Goal: Task Accomplishment & Management: Use online tool/utility

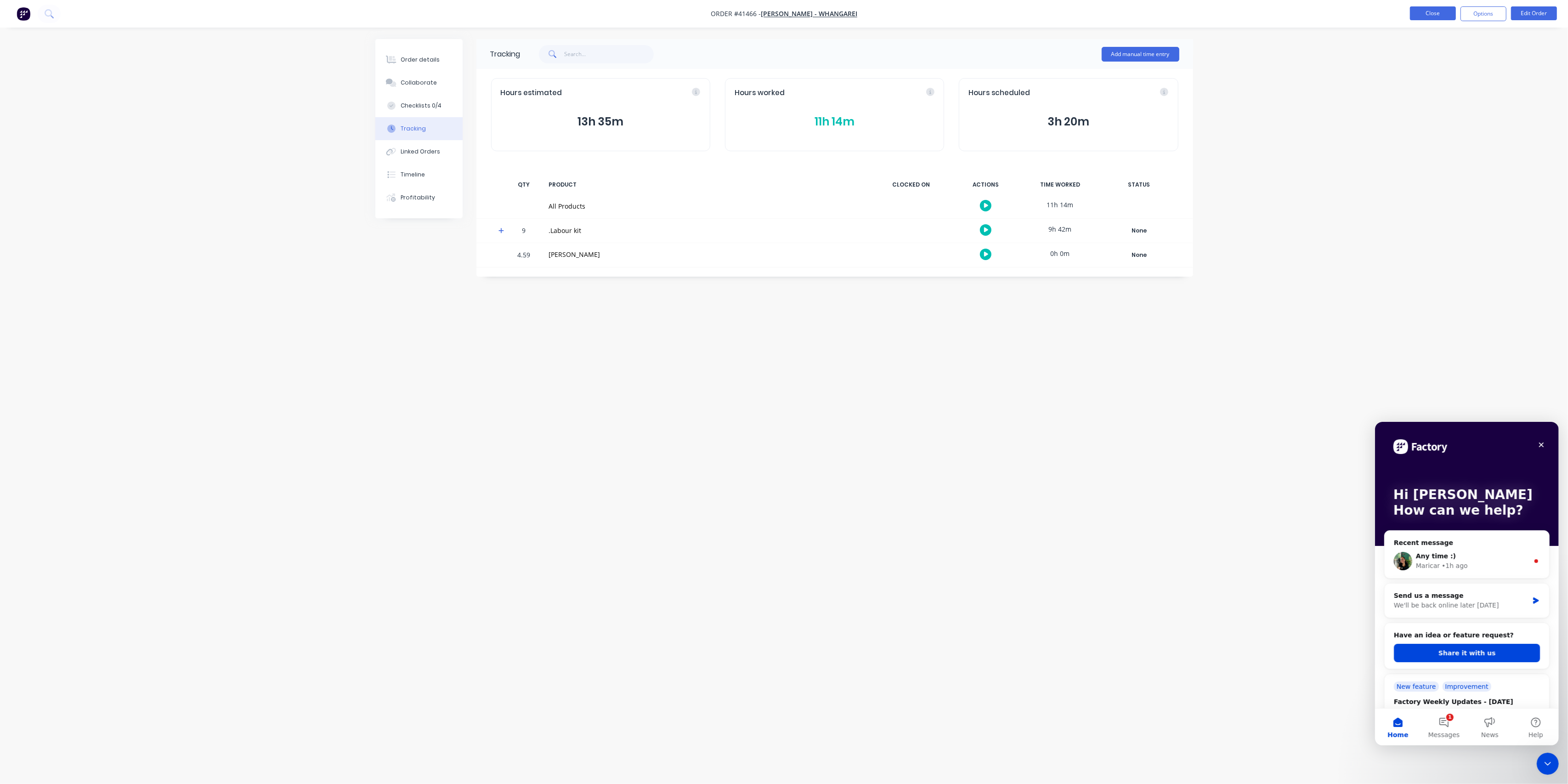
click at [1432, 16] on button "Close" at bounding box center [1433, 13] width 46 height 14
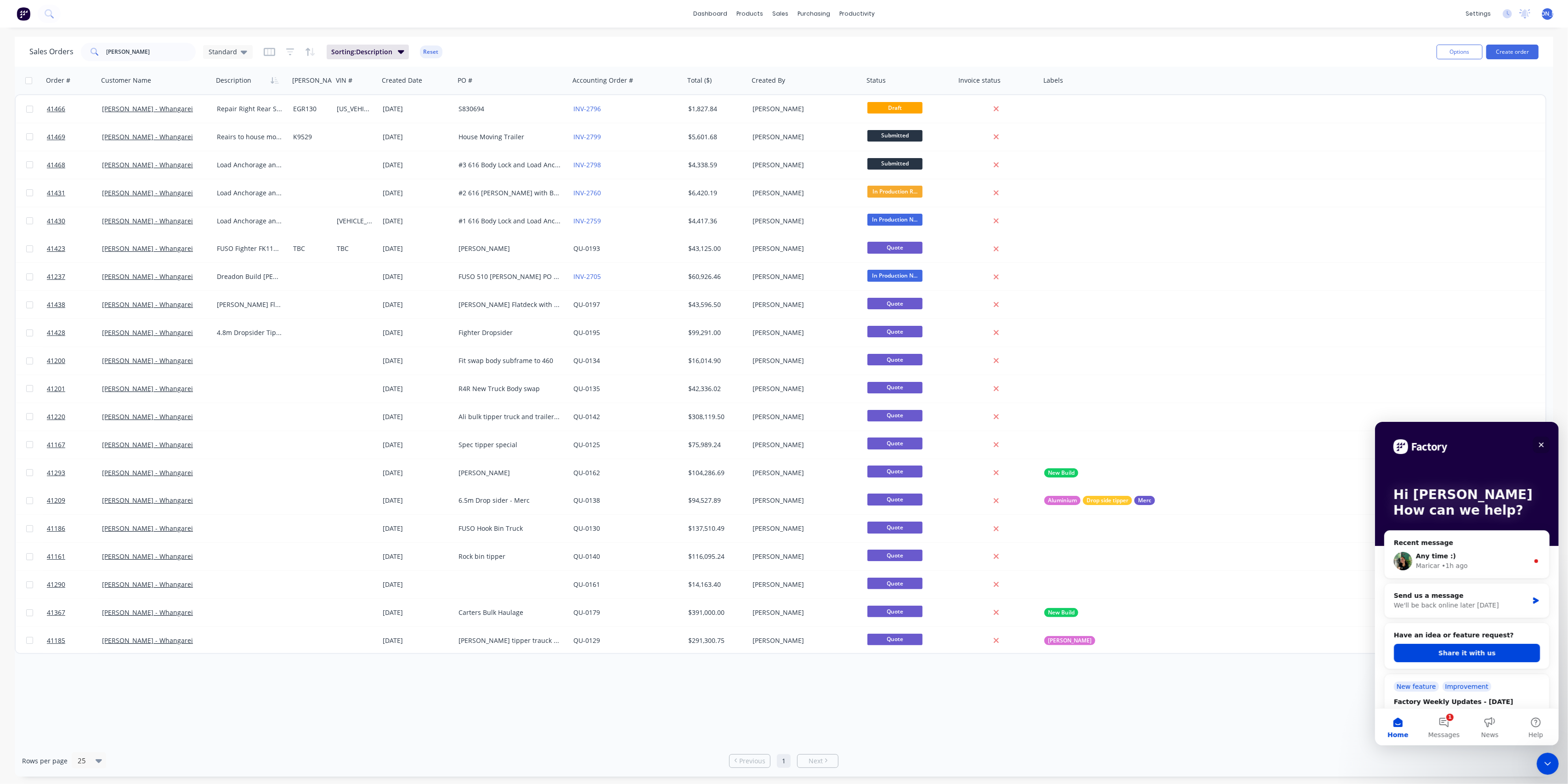
click at [1542, 443] on icon "Close" at bounding box center [1541, 445] width 7 height 7
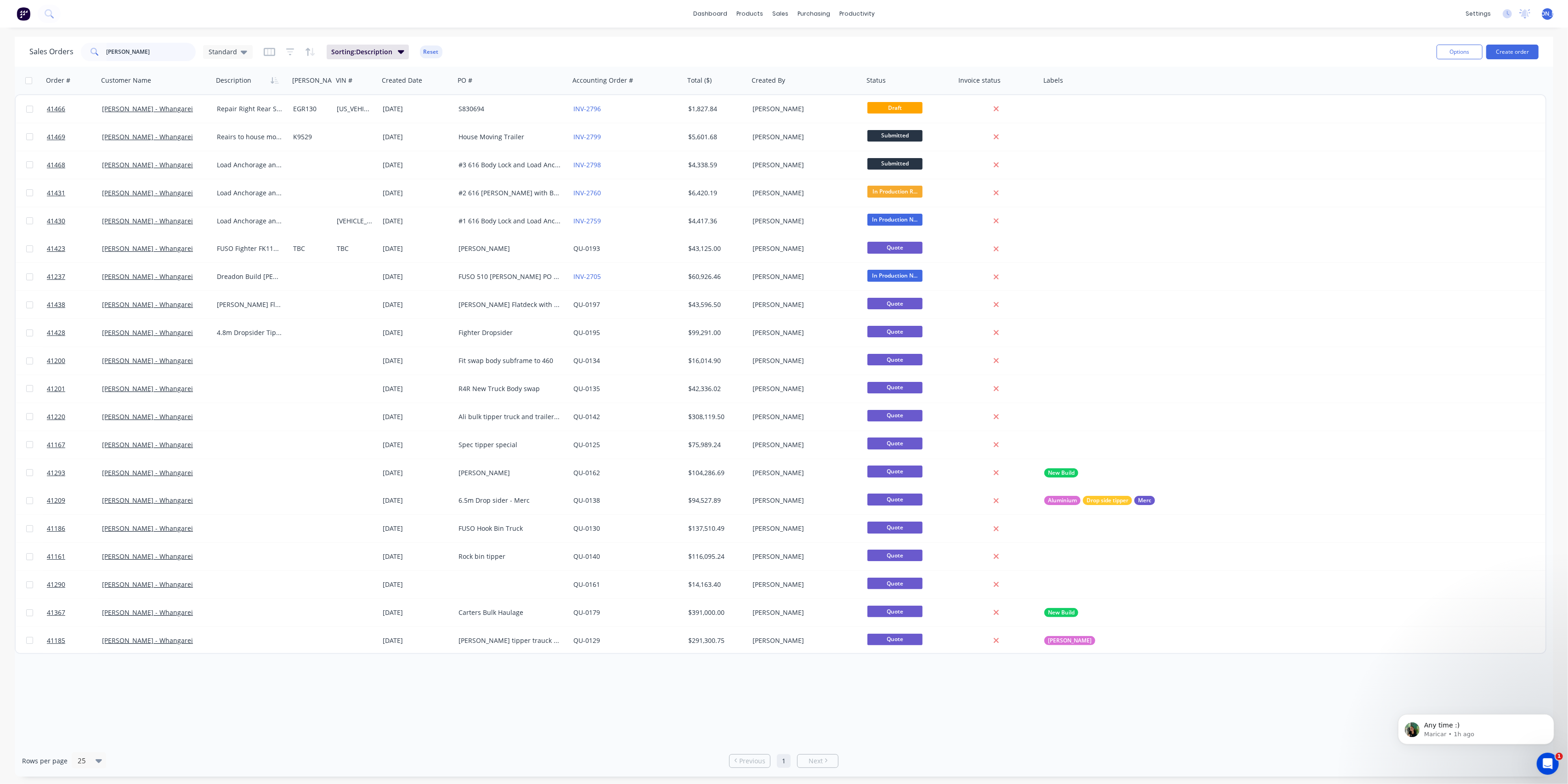
click at [136, 52] on input "[PERSON_NAME]" at bounding box center [151, 52] width 90 height 19
type input "k"
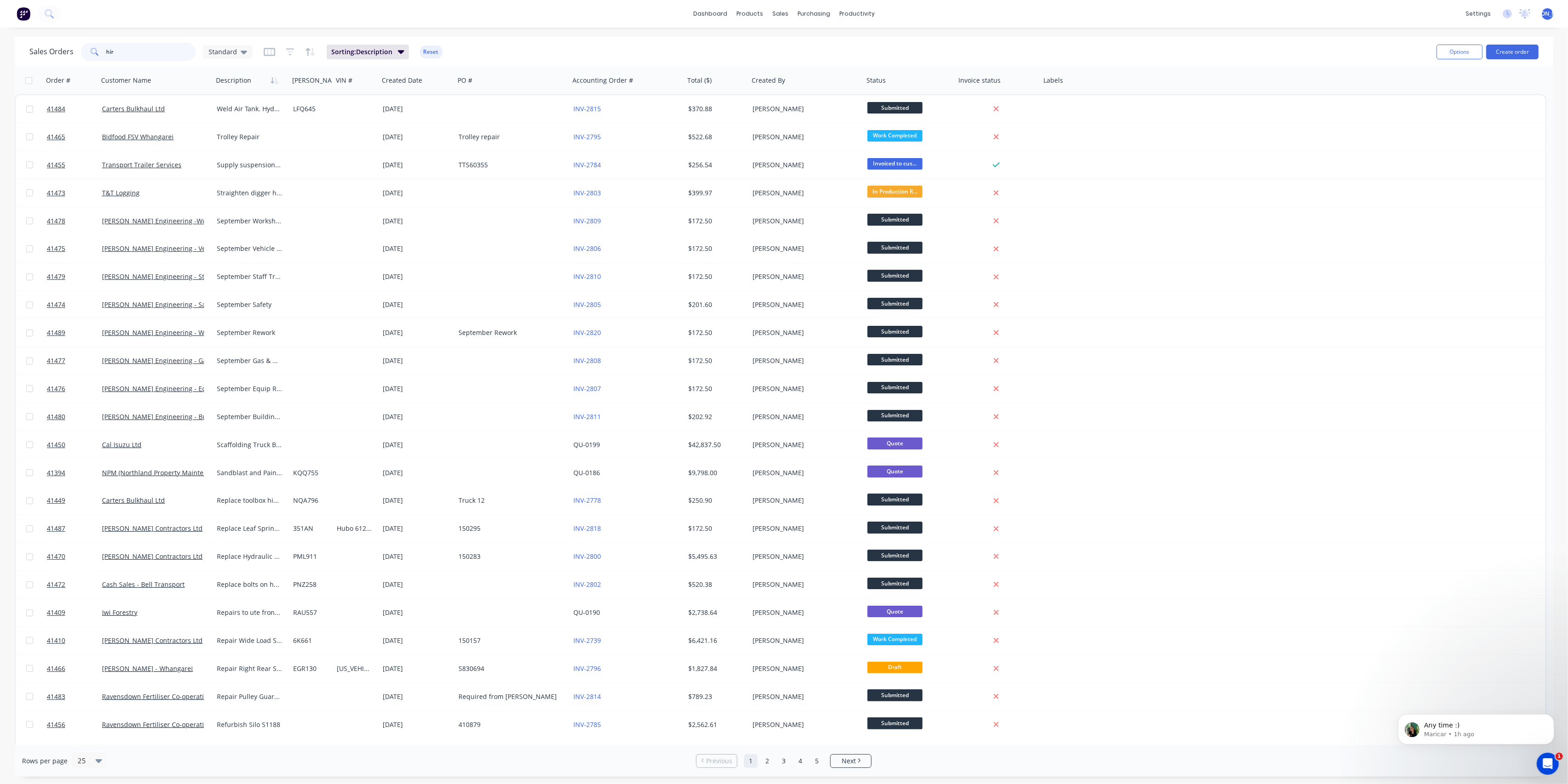
type input "hire"
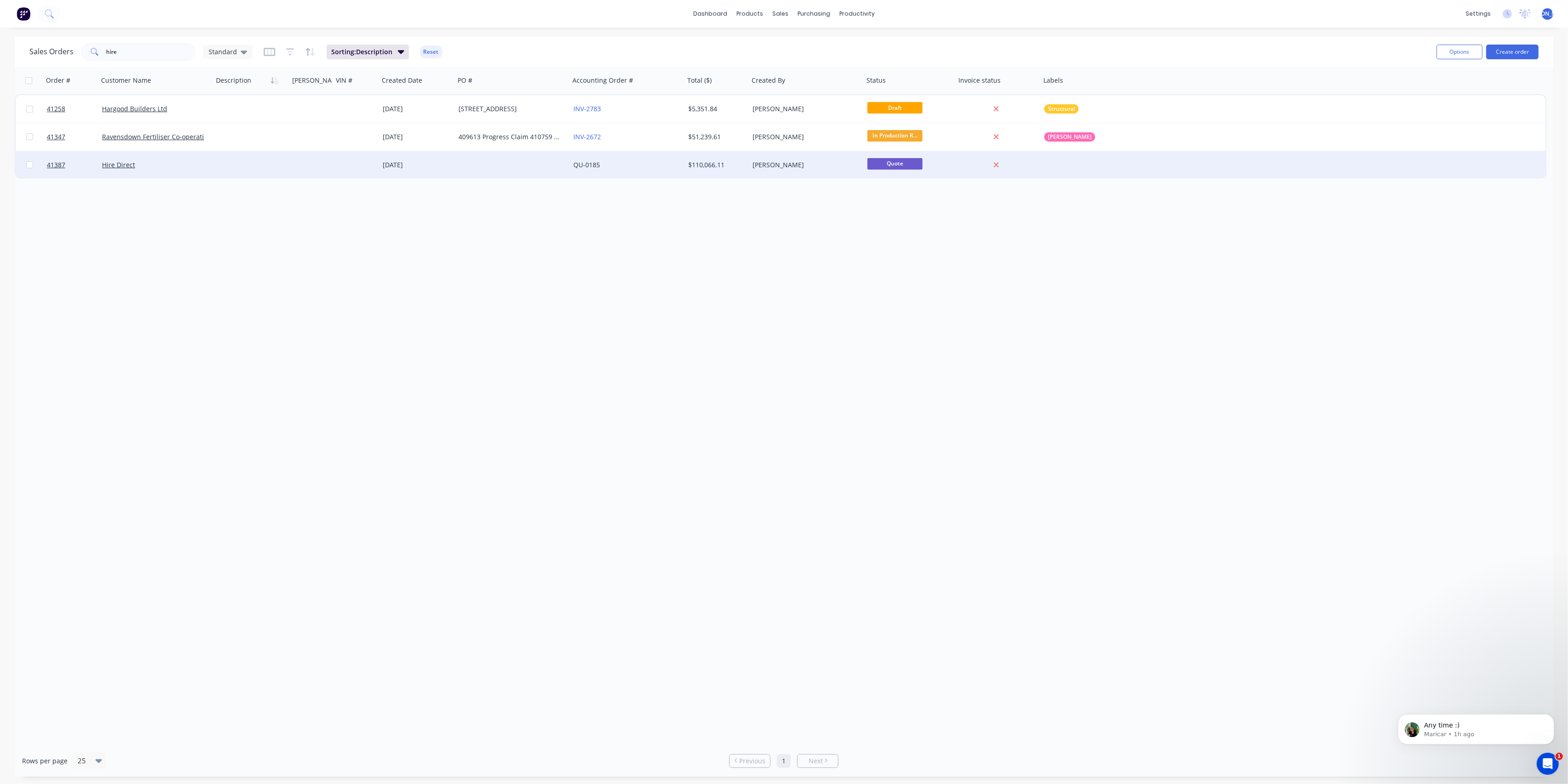
click at [185, 164] on div "Hire Direct" at bounding box center [153, 165] width 102 height 9
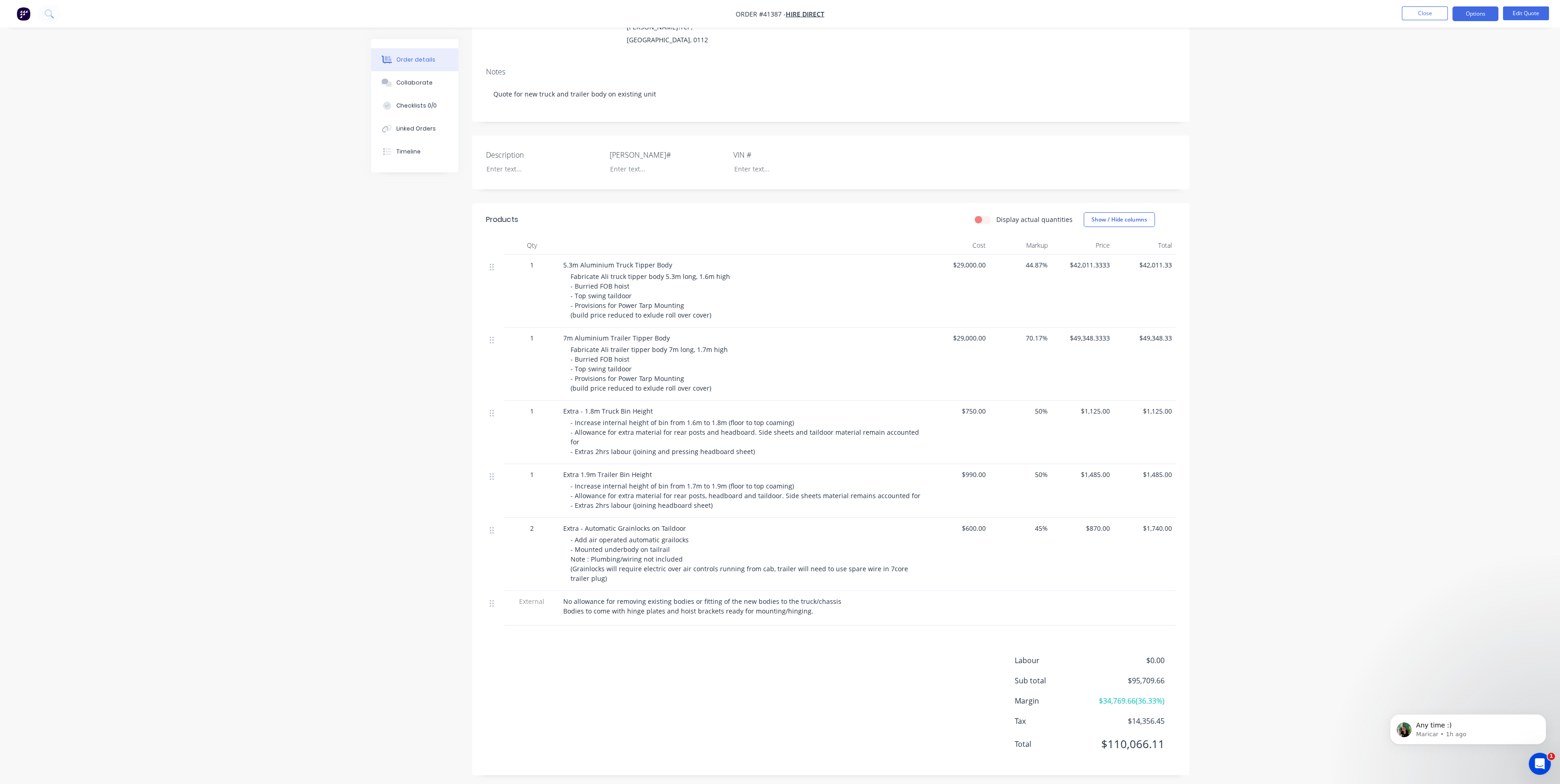
scroll to position [126, 0]
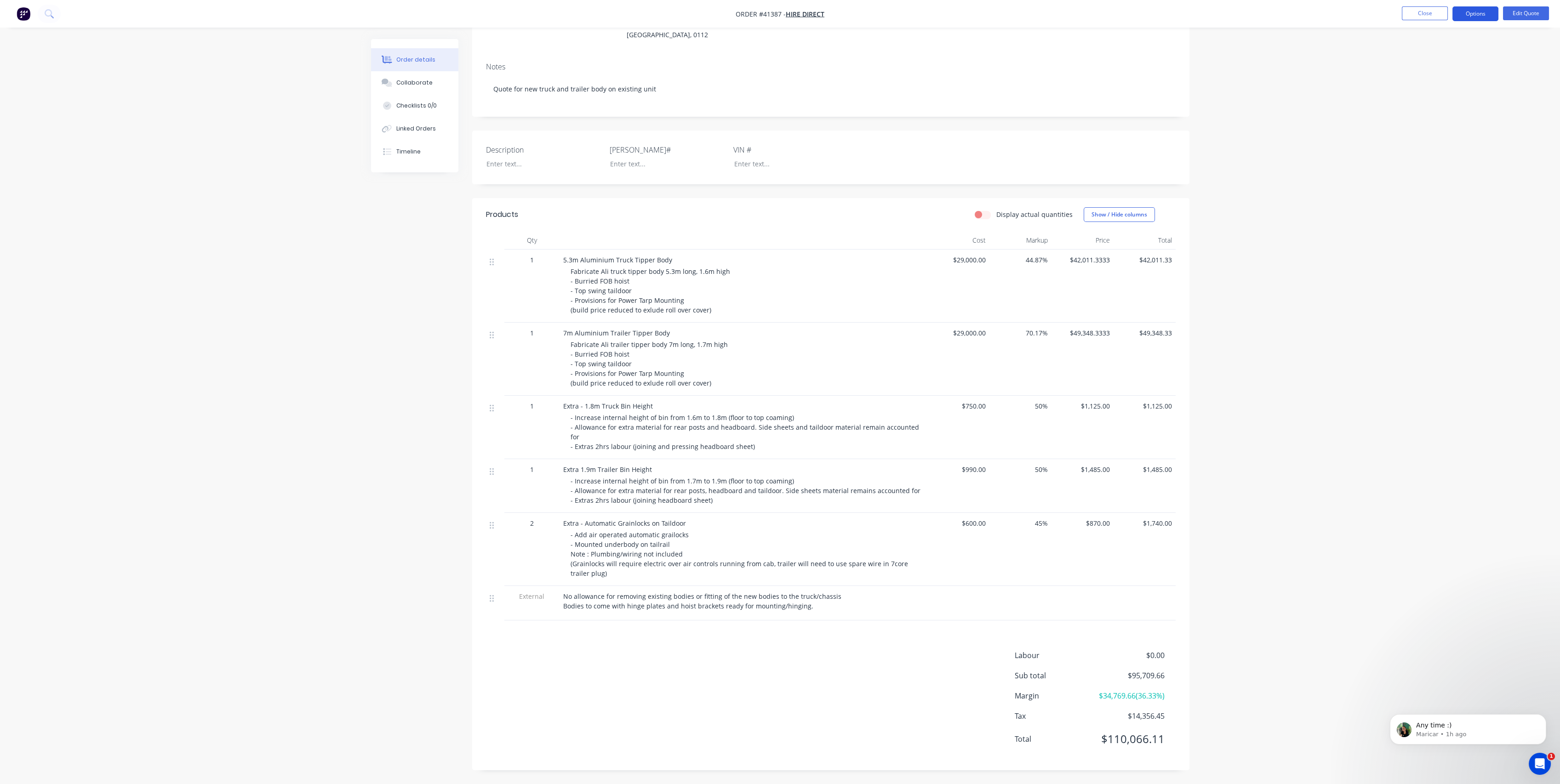
click at [1488, 19] on button "Options" at bounding box center [1475, 14] width 46 height 15
click at [1429, 52] on div "Quote" at bounding box center [1448, 56] width 85 height 14
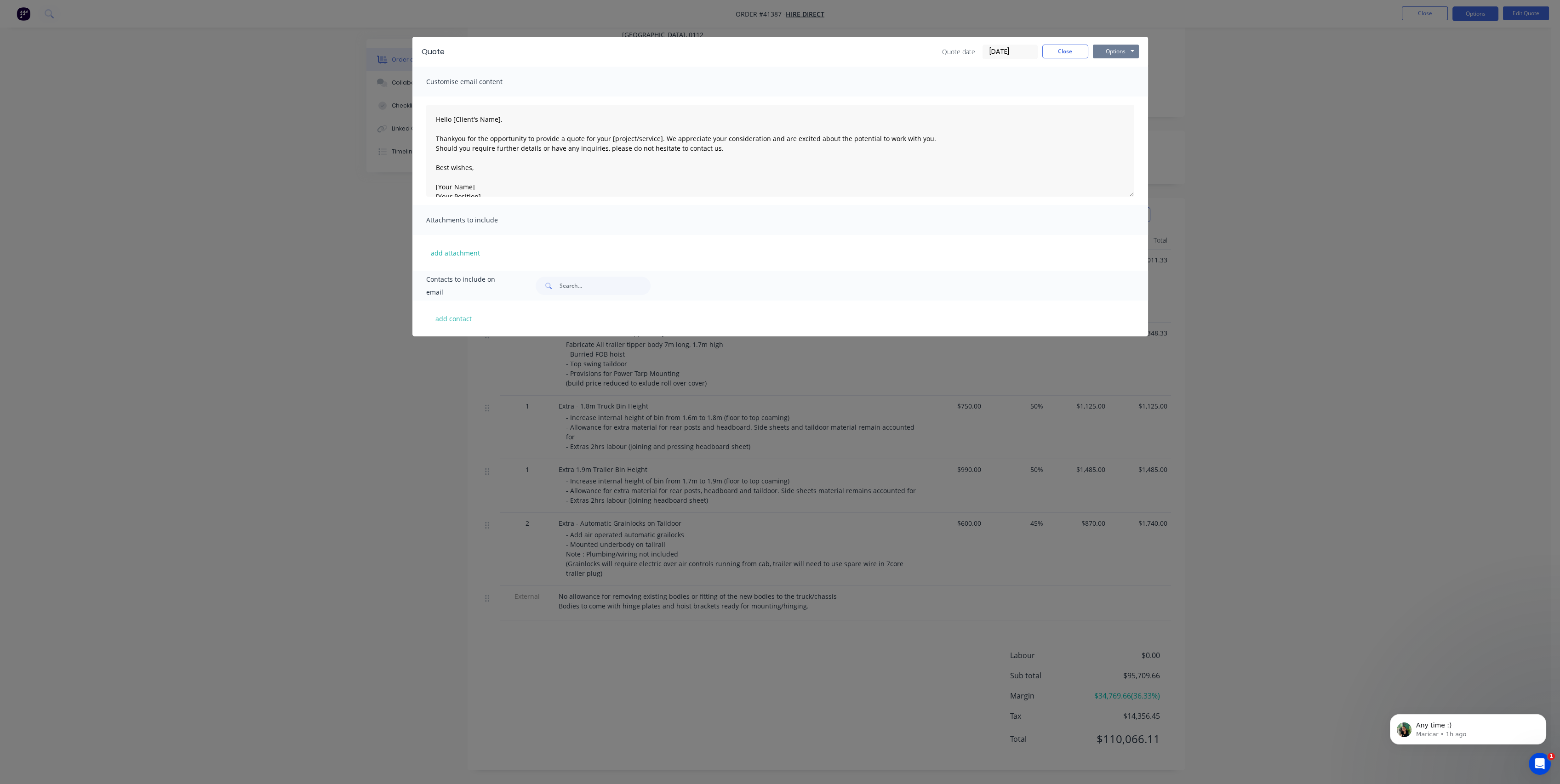
click at [1111, 52] on button "Options" at bounding box center [1116, 51] width 46 height 14
click at [1126, 65] on button "Preview" at bounding box center [1122, 67] width 59 height 15
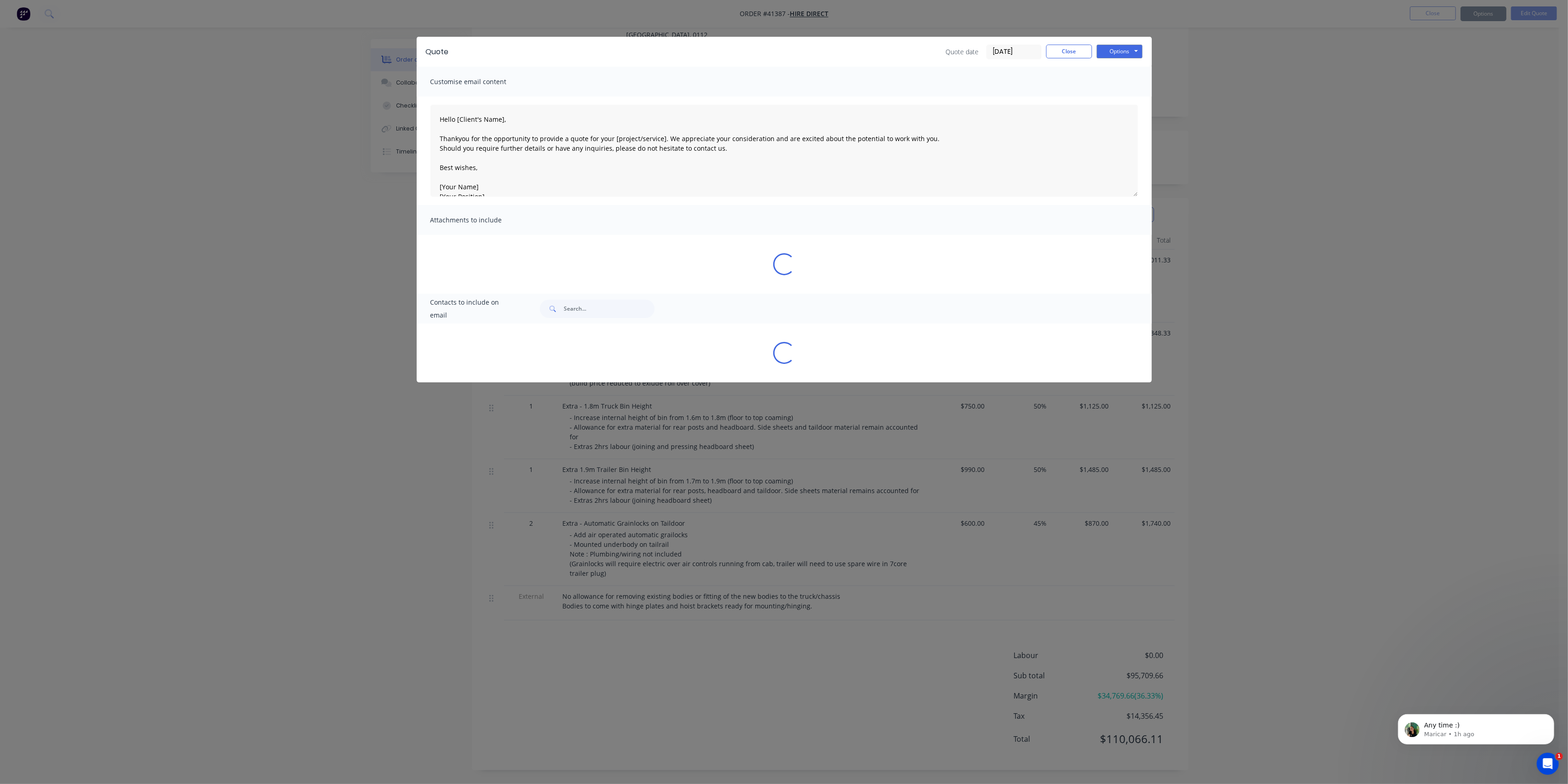
type textarea "Hello [Client's Name], Thankyou for the opportunity to provide a quote for your…"
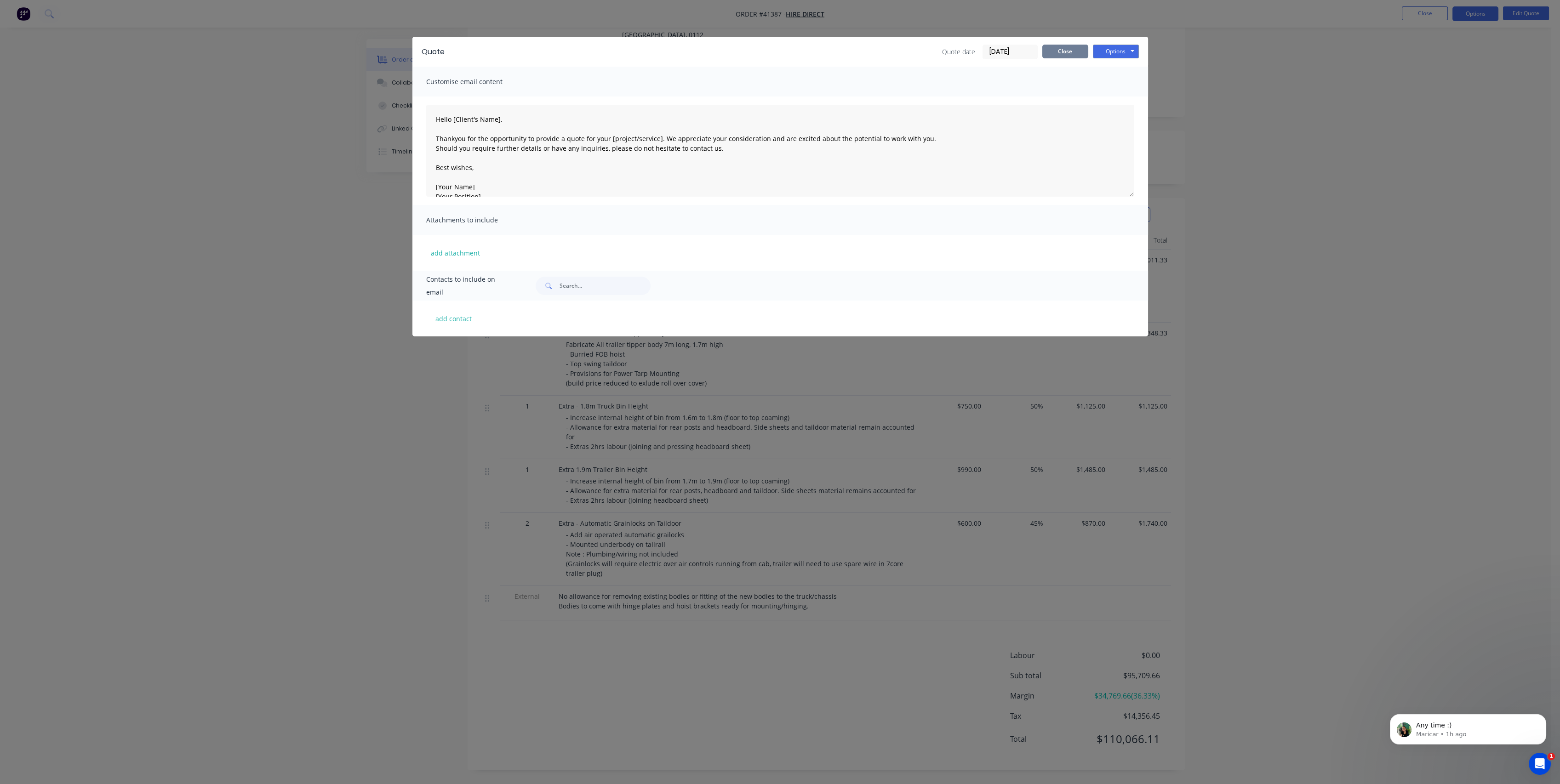
click at [1078, 53] on button "Close" at bounding box center [1066, 51] width 46 height 14
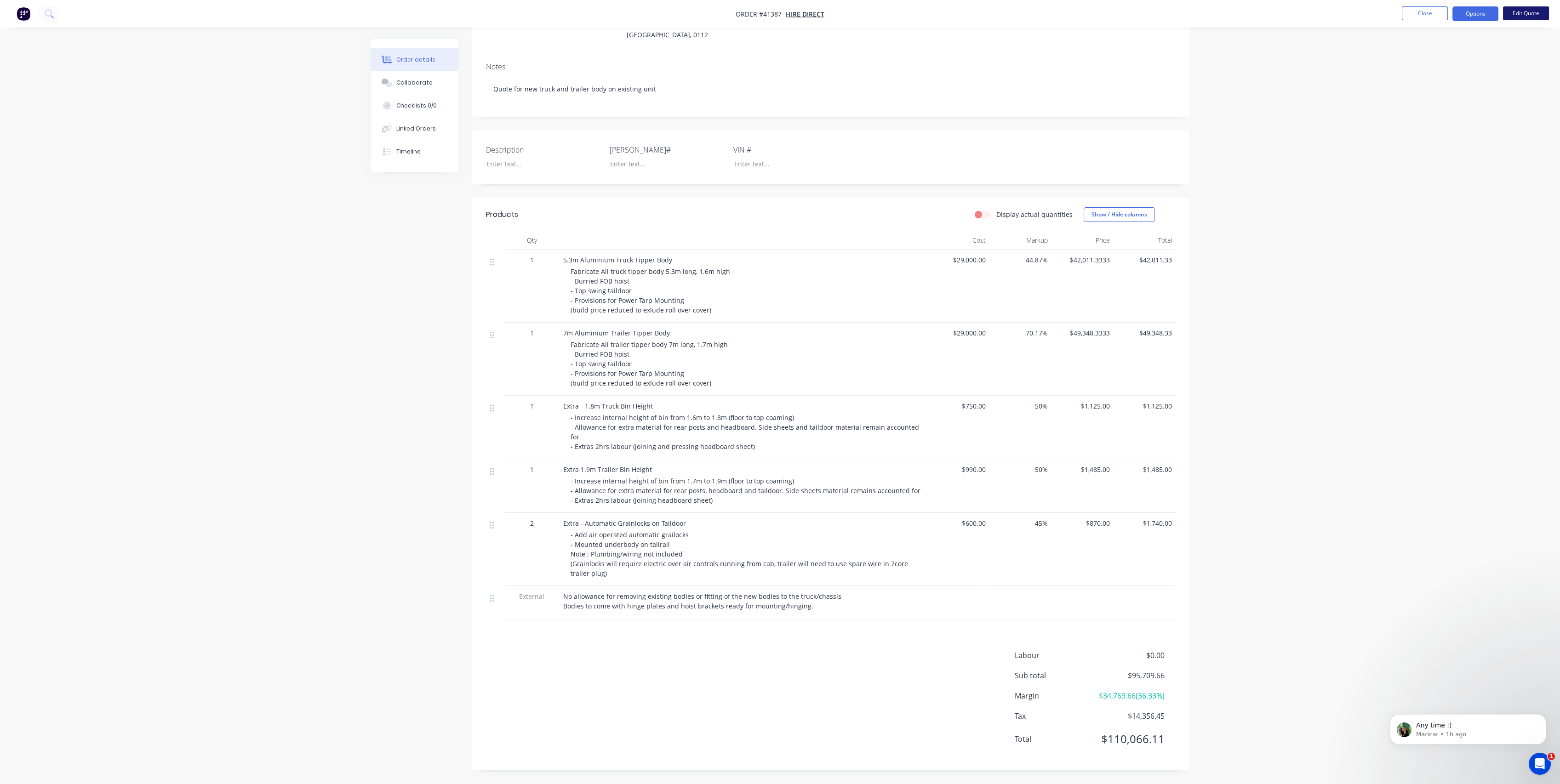
click at [1534, 20] on button "Edit Quote" at bounding box center [1526, 13] width 46 height 14
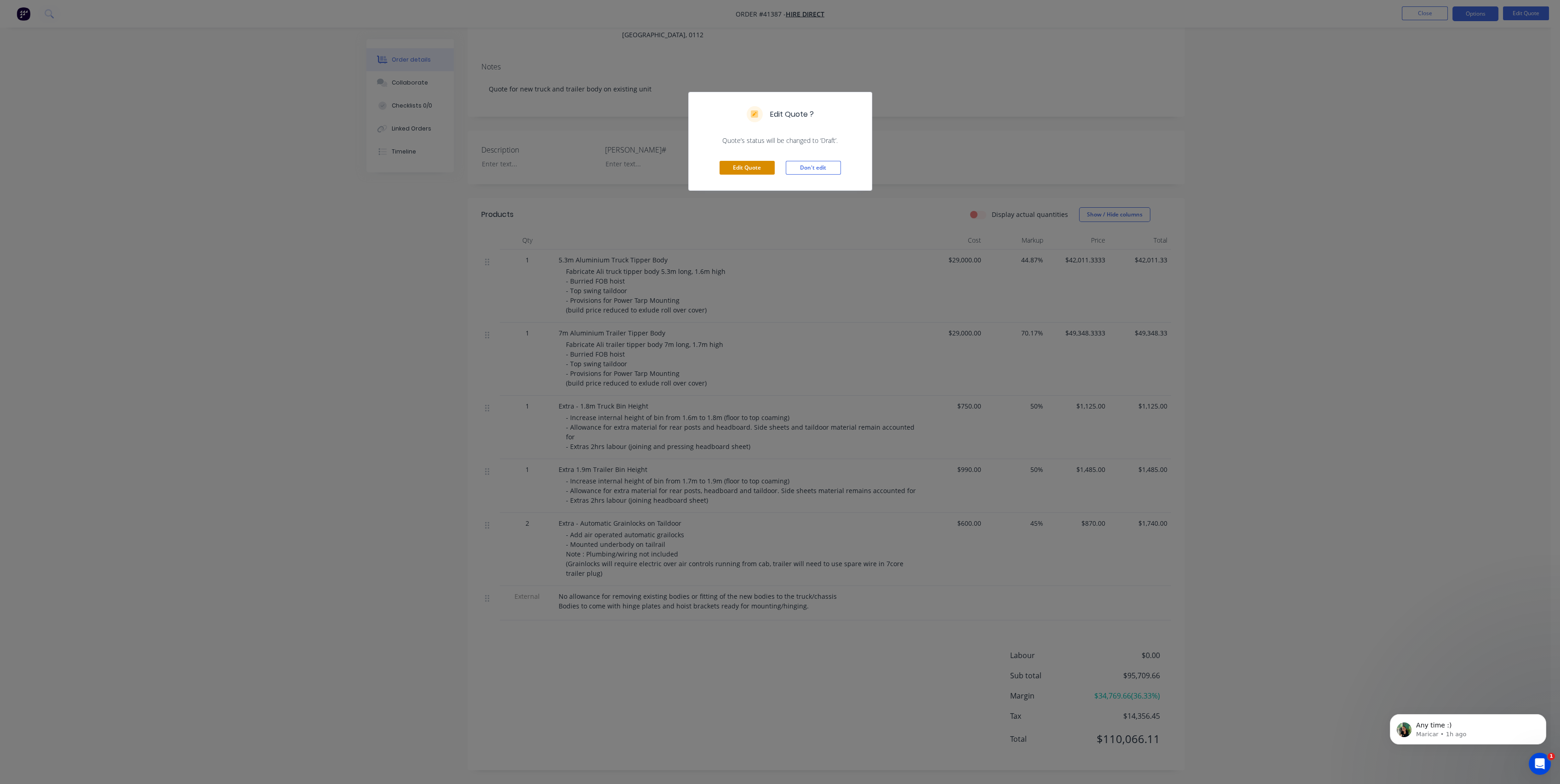
click at [751, 169] on button "Edit Quote" at bounding box center [747, 167] width 55 height 14
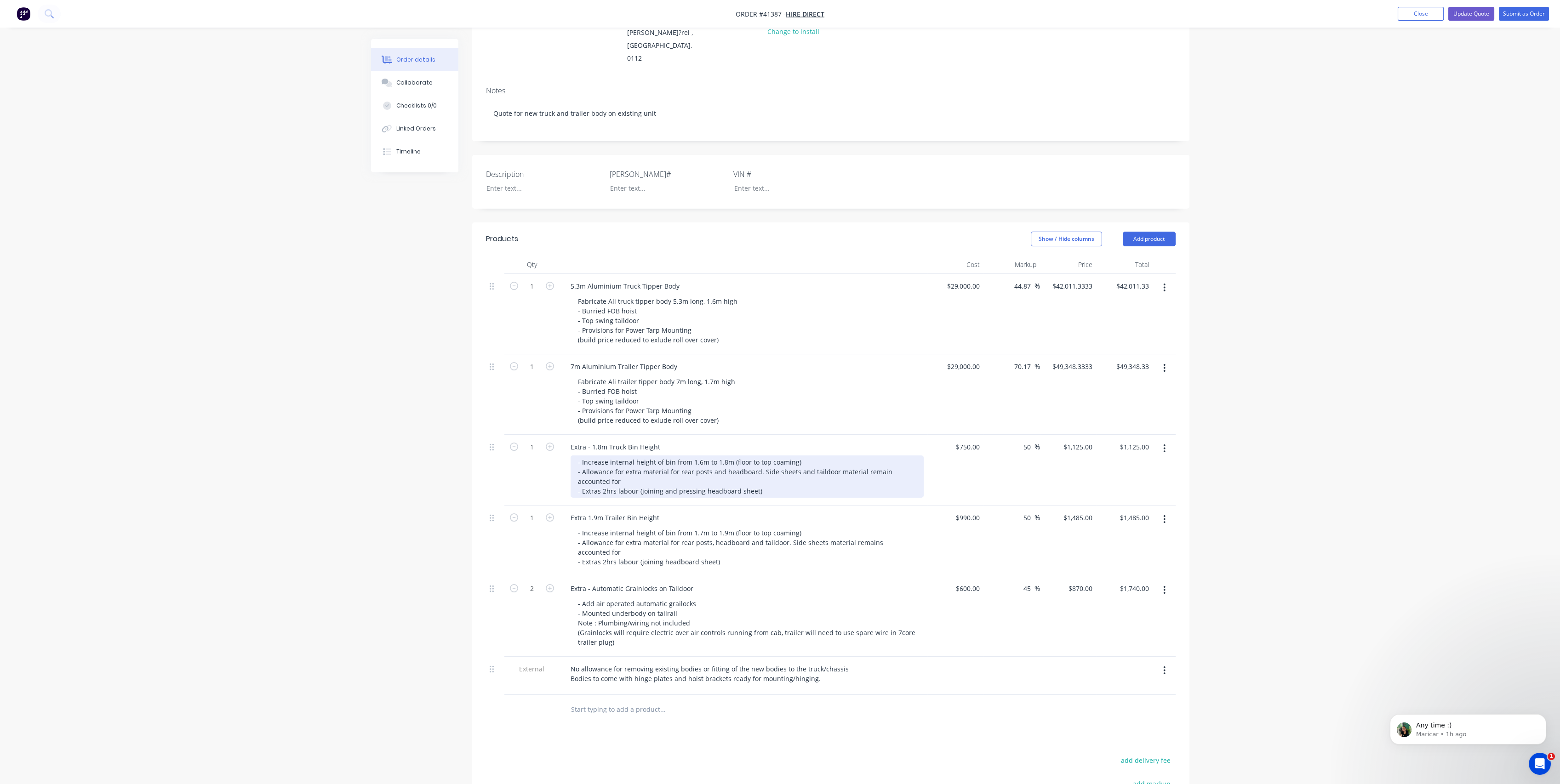
scroll to position [204, 0]
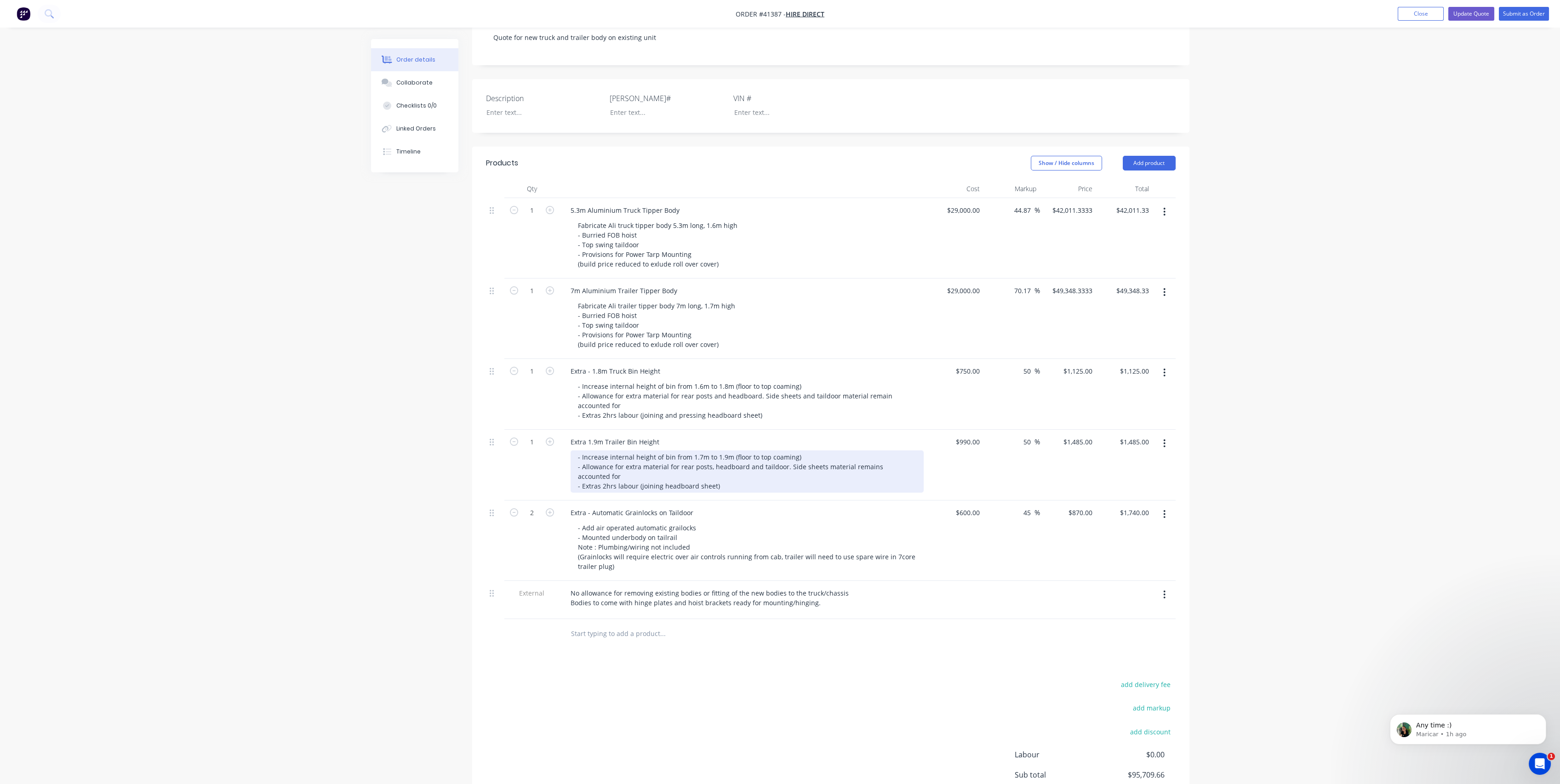
click at [692, 460] on div "- Increase internal height of bin from 1.7m to 1.9m (floor to top coaming) - Al…" at bounding box center [747, 471] width 353 height 42
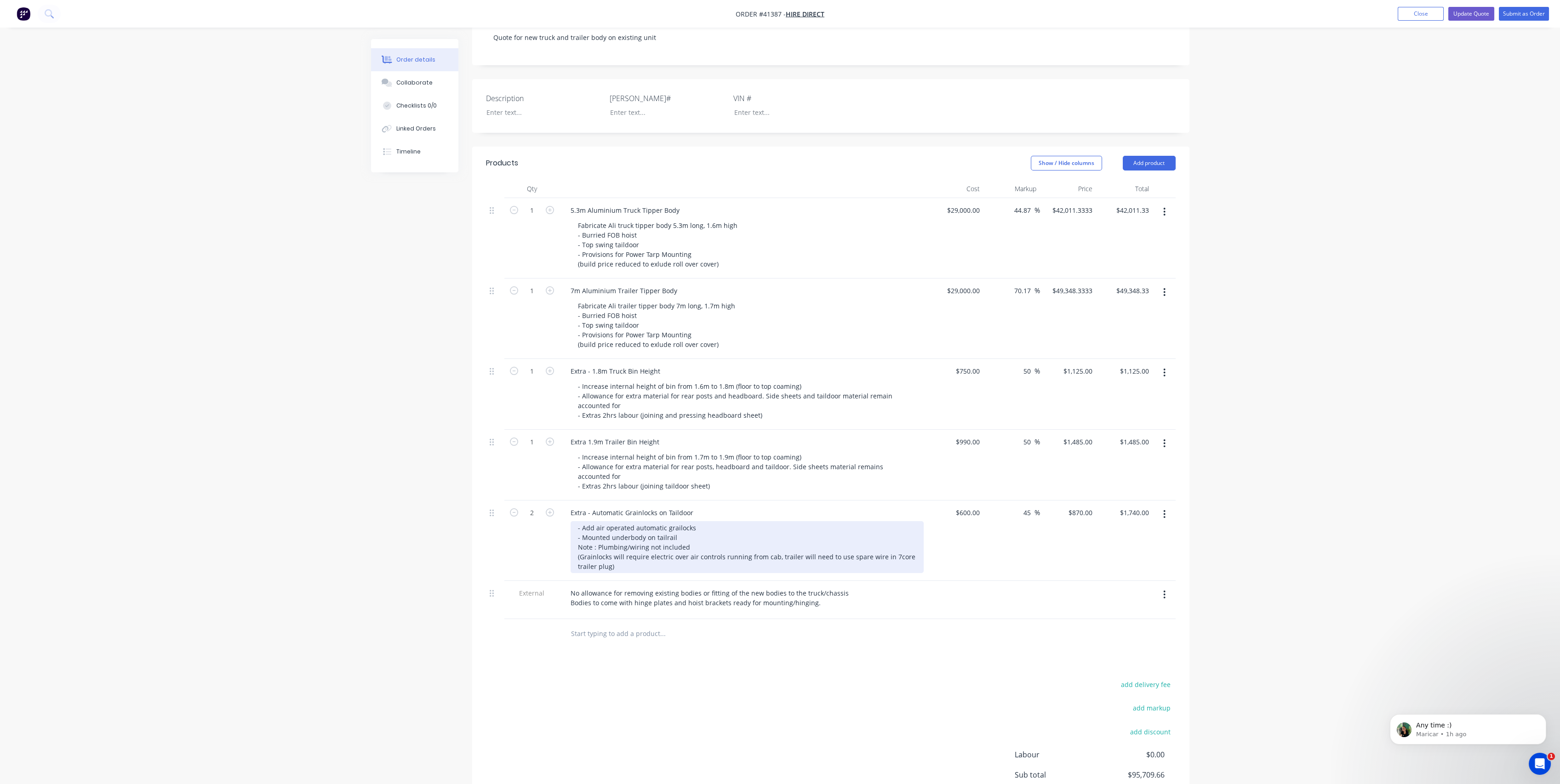
click at [833, 521] on div "- Add air operated automatic grailocks - Mounted underbody on tailrail Note : P…" at bounding box center [747, 547] width 353 height 52
click at [826, 625] on div at bounding box center [701, 634] width 276 height 19
click at [690, 506] on div "Extra - Automatic Grainlocks on Taildoor" at bounding box center [632, 513] width 138 height 14
click at [901, 679] on div "add delivery fee add markup add discount Labour $0.00 Sub total $95,709.66 Marg…" at bounding box center [830, 767] width 690 height 177
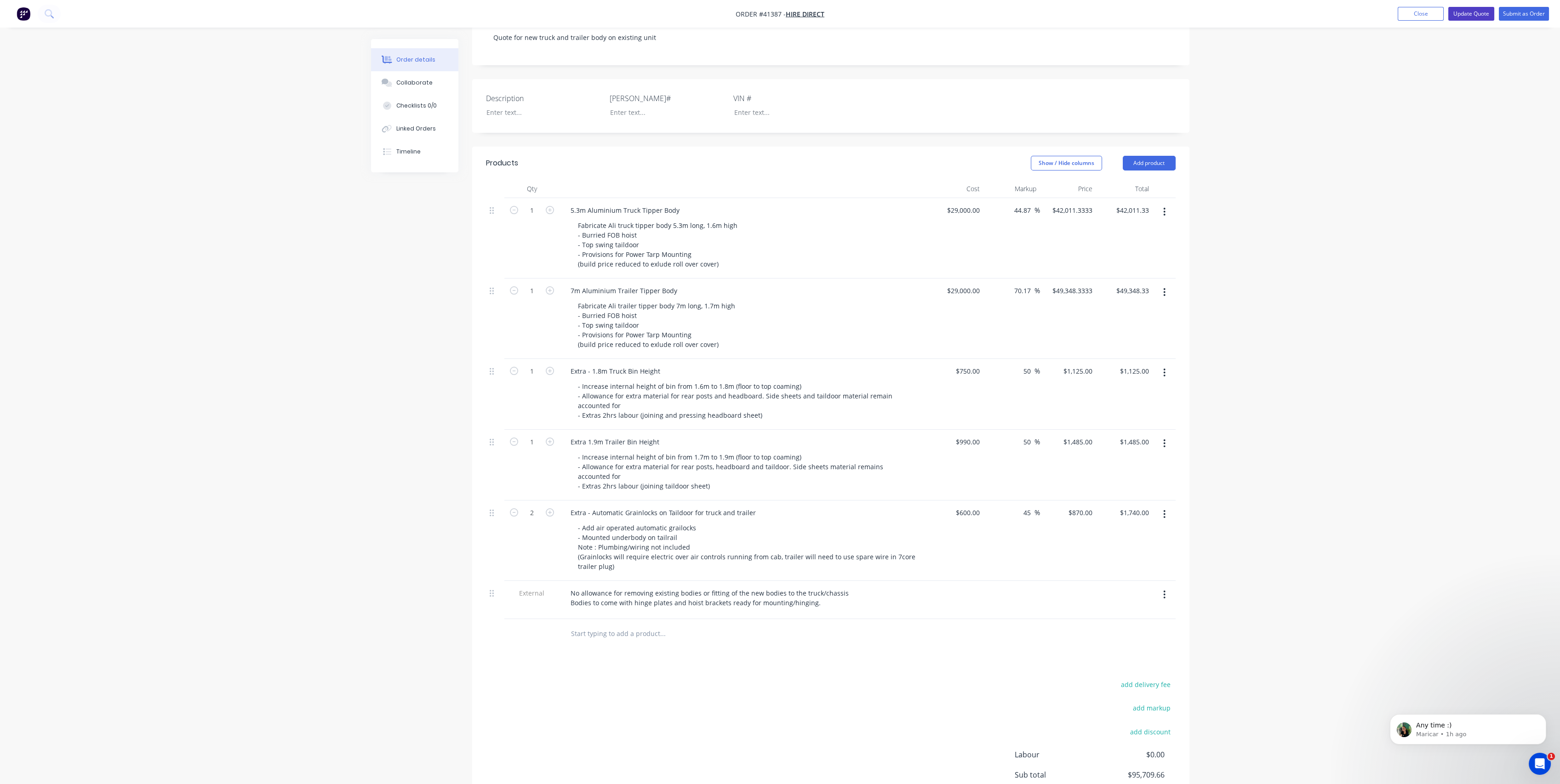
click at [1480, 14] on button "Update Quote" at bounding box center [1472, 14] width 46 height 14
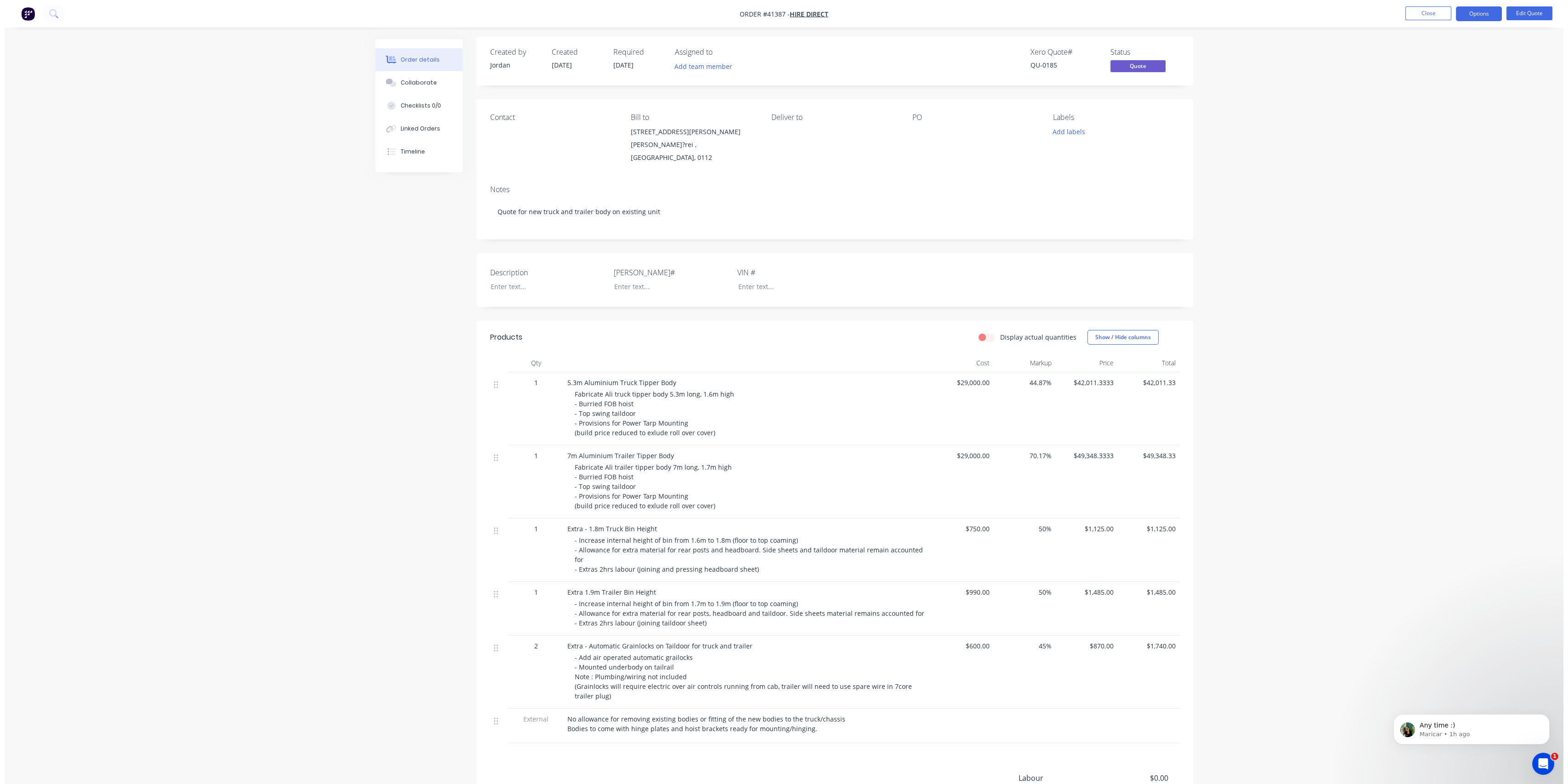
scroll to position [0, 0]
click at [1467, 16] on button "Options" at bounding box center [1474, 14] width 46 height 15
click at [1443, 49] on div "Quote" at bounding box center [1447, 56] width 85 height 14
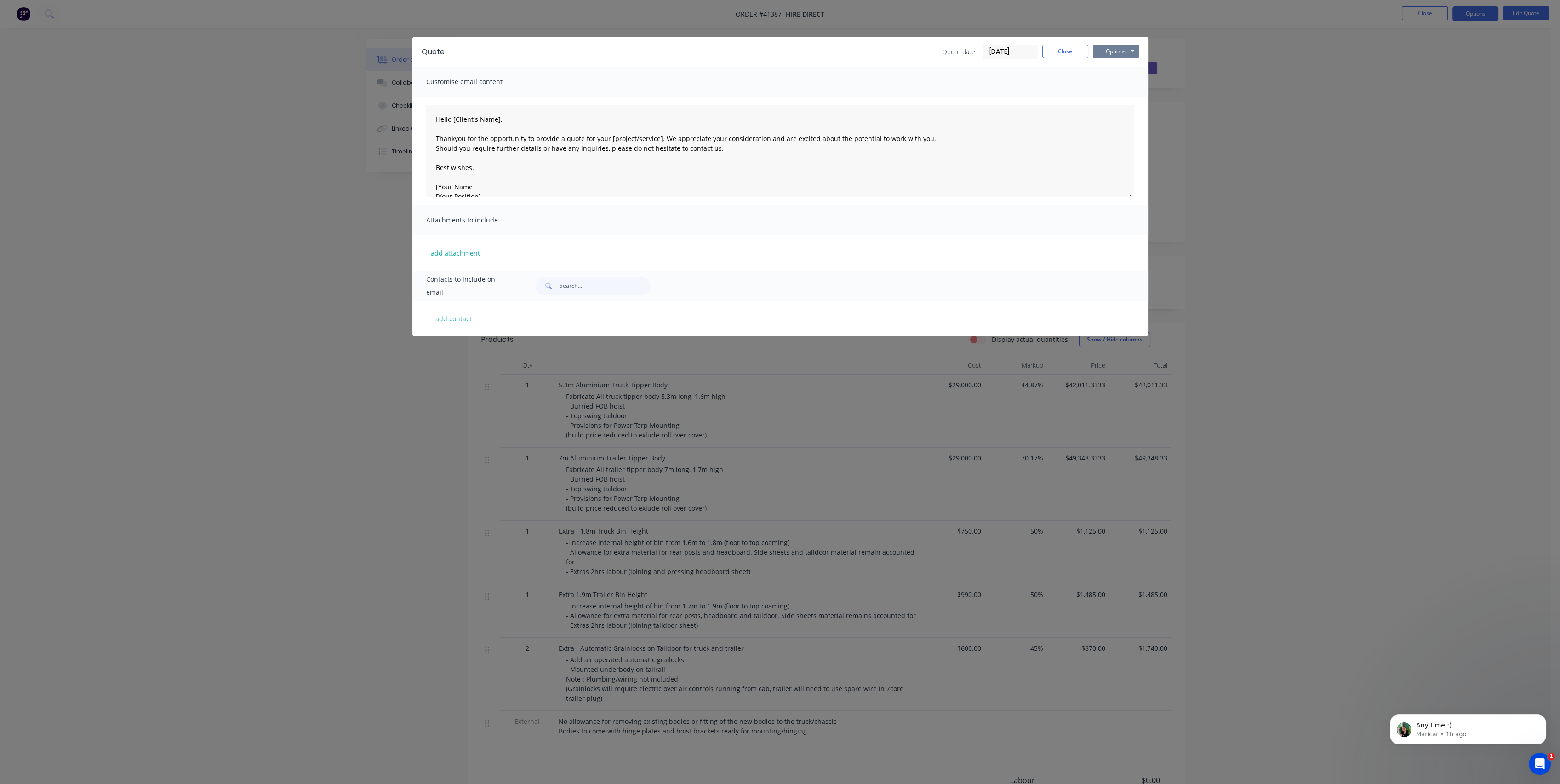
click at [1121, 49] on button "Options" at bounding box center [1116, 51] width 46 height 14
click at [1119, 67] on button "Preview" at bounding box center [1122, 67] width 59 height 15
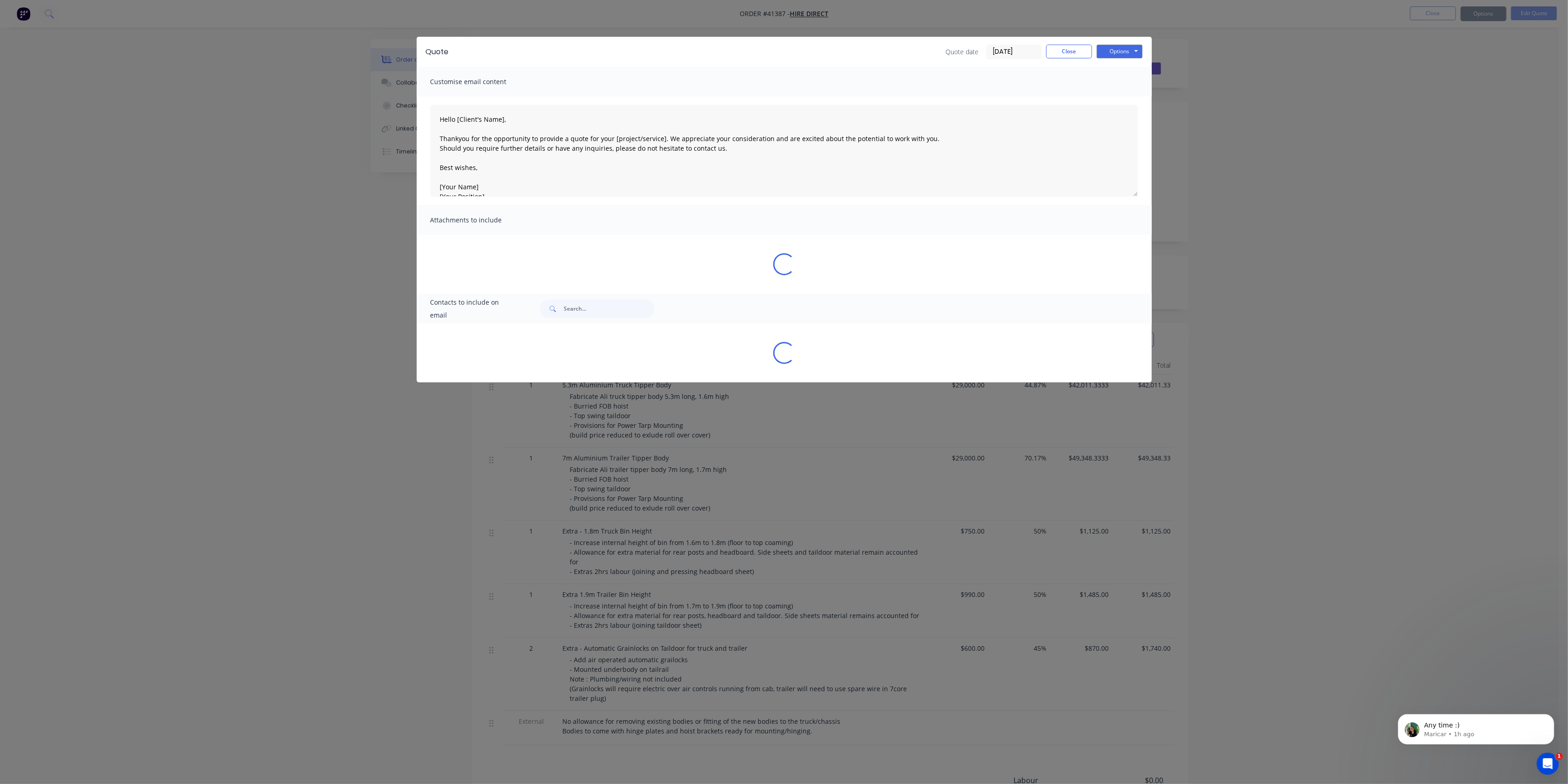
type textarea "Hello [Client's Name], Thankyou for the opportunity to provide a quote for your…"
